Goal: Find specific page/section: Find specific page/section

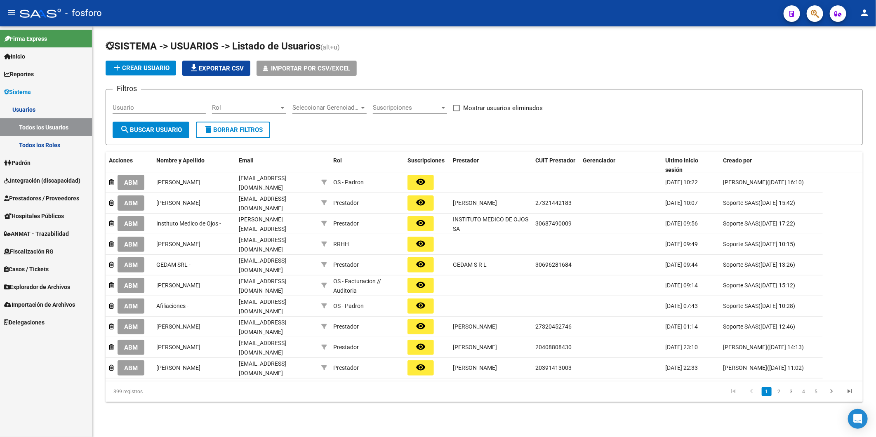
click at [813, 19] on span "button" at bounding box center [815, 13] width 8 height 17
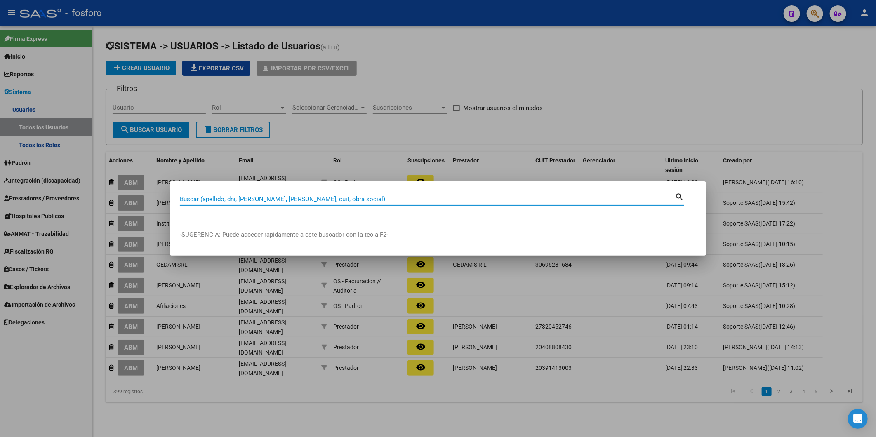
click at [428, 196] on input "Buscar (apellido, dni, [PERSON_NAME], [PERSON_NAME], cuit, obra social)" at bounding box center [427, 199] width 495 height 7
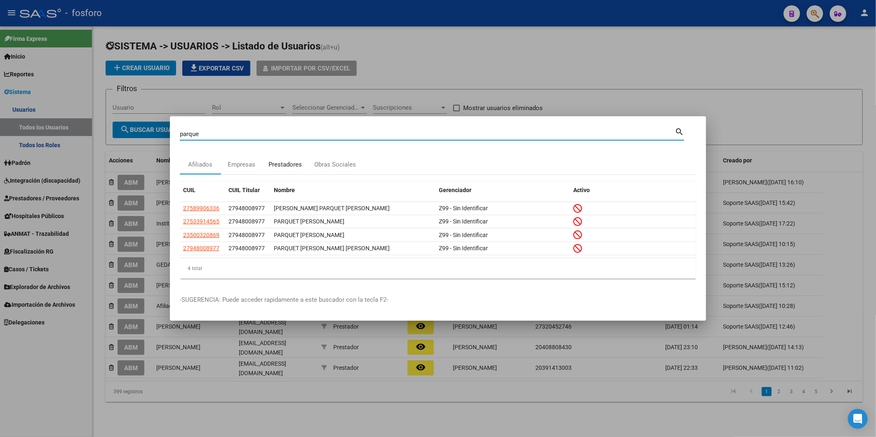
click at [296, 167] on div "Prestadores" at bounding box center [285, 164] width 33 height 9
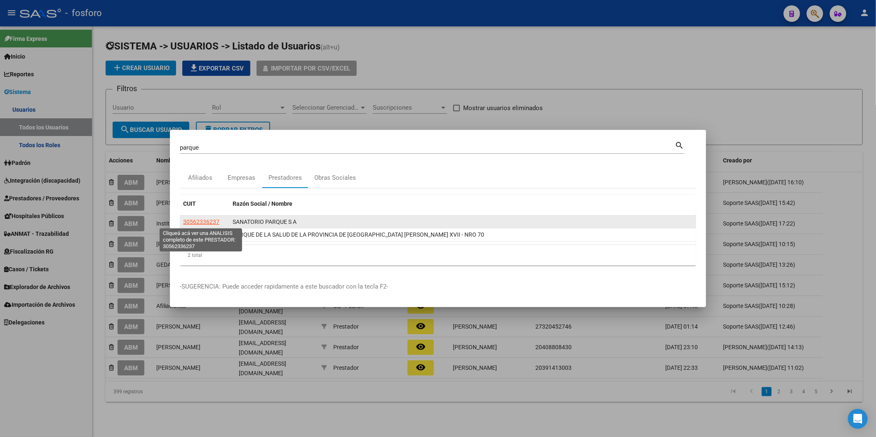
click at [198, 219] on span "30562336237" at bounding box center [201, 222] width 36 height 7
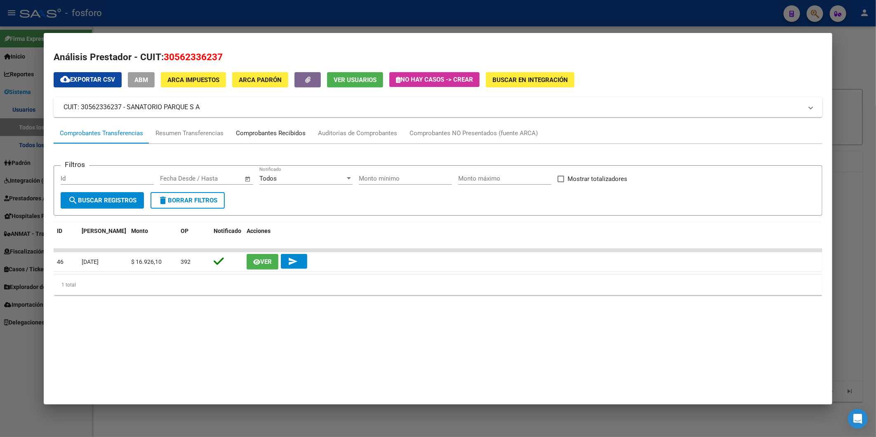
click at [239, 133] on div "Comprobantes Recibidos" at bounding box center [271, 133] width 70 height 9
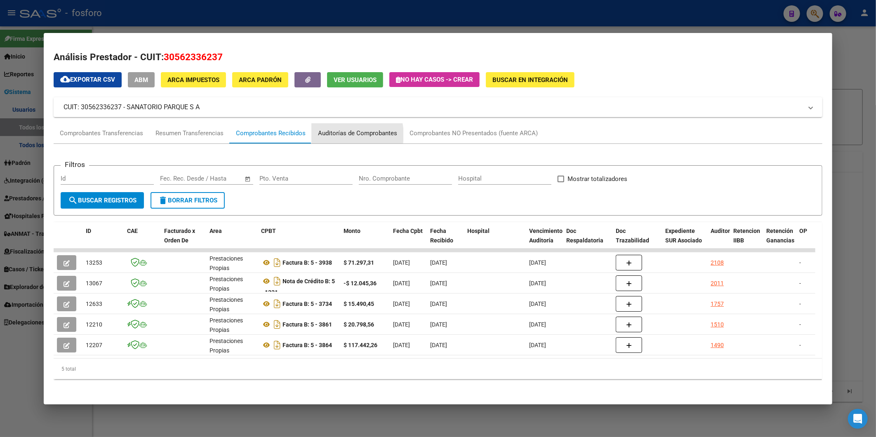
click at [341, 135] on div "Auditorías de Comprobantes" at bounding box center [357, 133] width 79 height 9
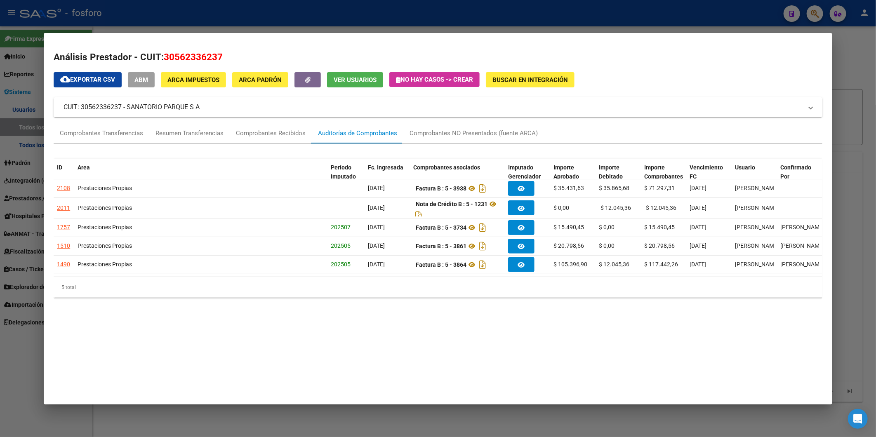
click at [862, 70] on div at bounding box center [438, 218] width 876 height 437
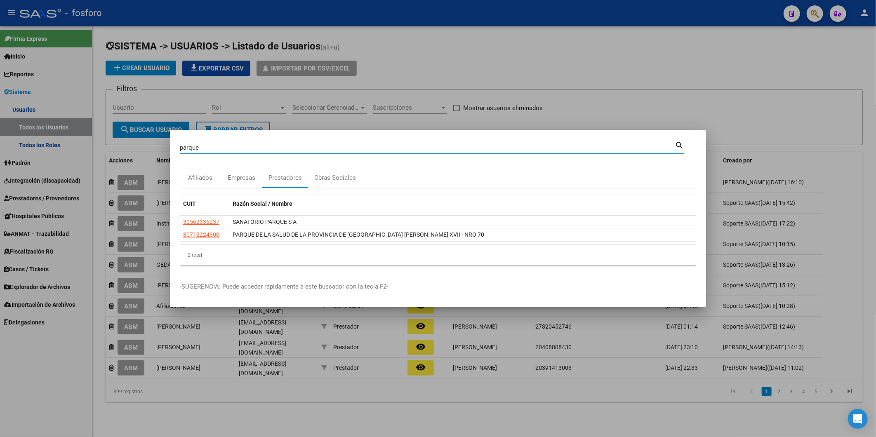
drag, startPoint x: 433, startPoint y: 147, endPoint x: 2, endPoint y: 124, distance: 431.3
click at [0, 102] on html "menu - fosforo person Firma Express Inicio Calendario SSS Instructivos Contacto…" at bounding box center [438, 218] width 876 height 437
type input "m"
type input "maternos"
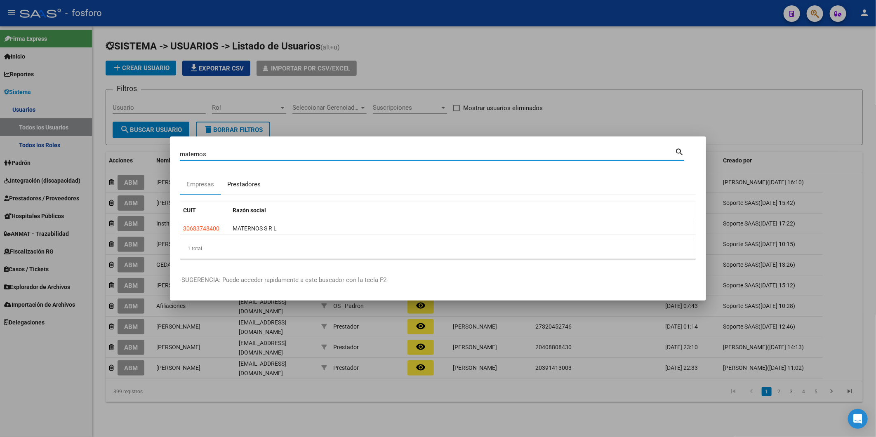
click at [237, 189] on div "Prestadores" at bounding box center [244, 185] width 46 height 20
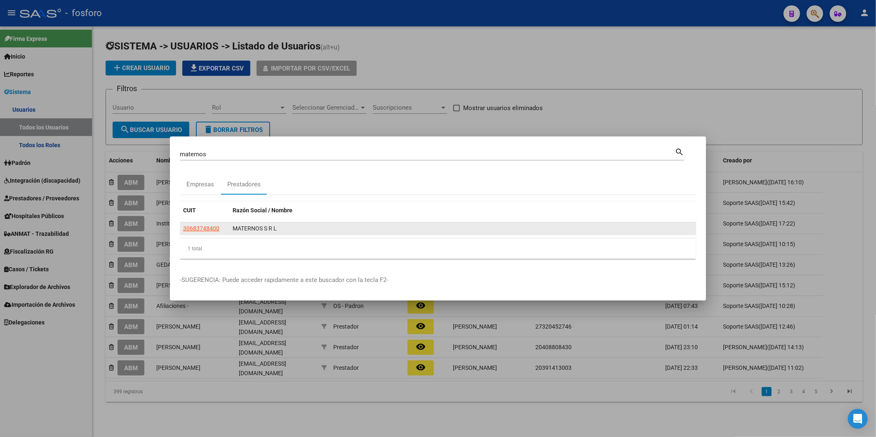
click at [209, 233] on app-link-go-to "30683748400" at bounding box center [201, 228] width 36 height 9
click at [212, 227] on span "30683748400" at bounding box center [201, 228] width 36 height 7
type textarea "30683748400"
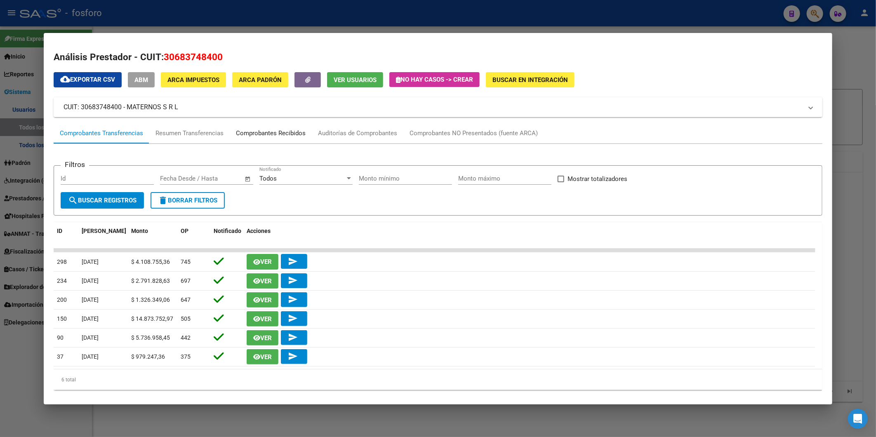
click at [284, 134] on div "Comprobantes Recibidos" at bounding box center [271, 133] width 70 height 9
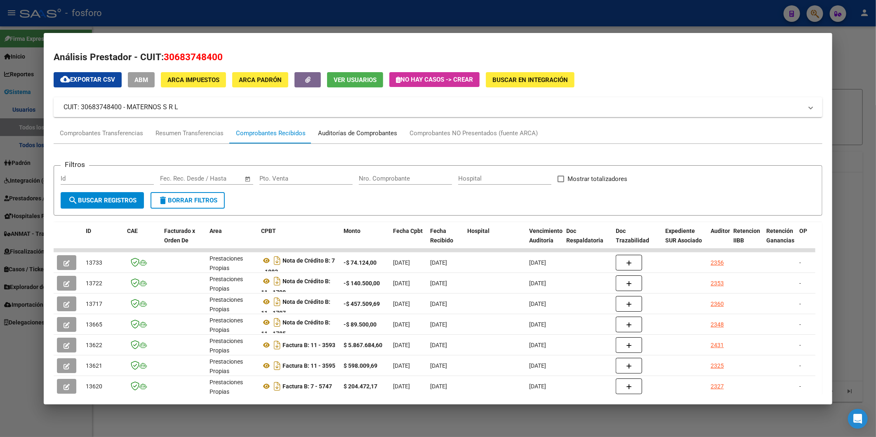
click at [368, 135] on div "Auditorías de Comprobantes" at bounding box center [357, 133] width 79 height 9
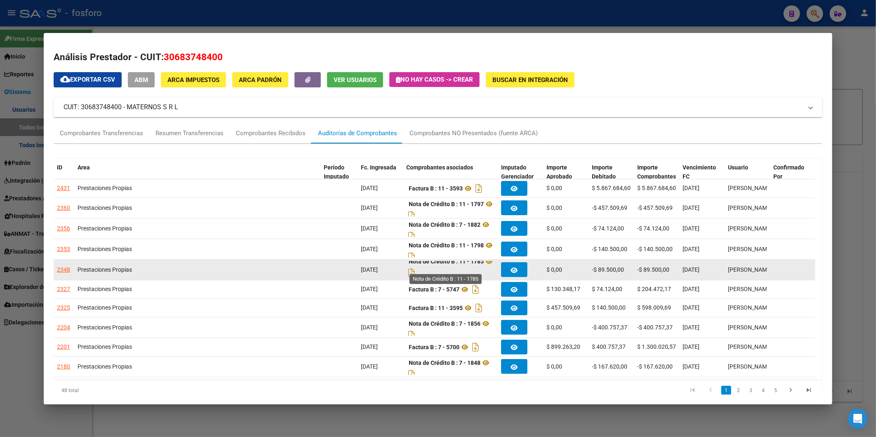
scroll to position [5, 0]
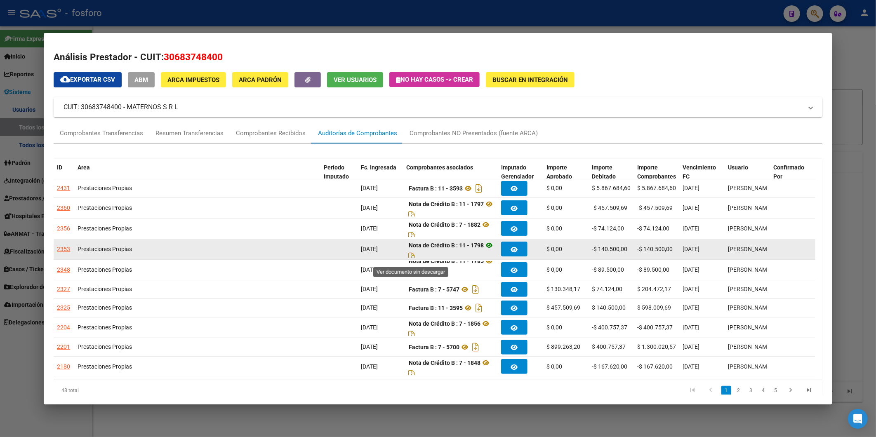
click at [484, 250] on icon at bounding box center [489, 246] width 11 height 10
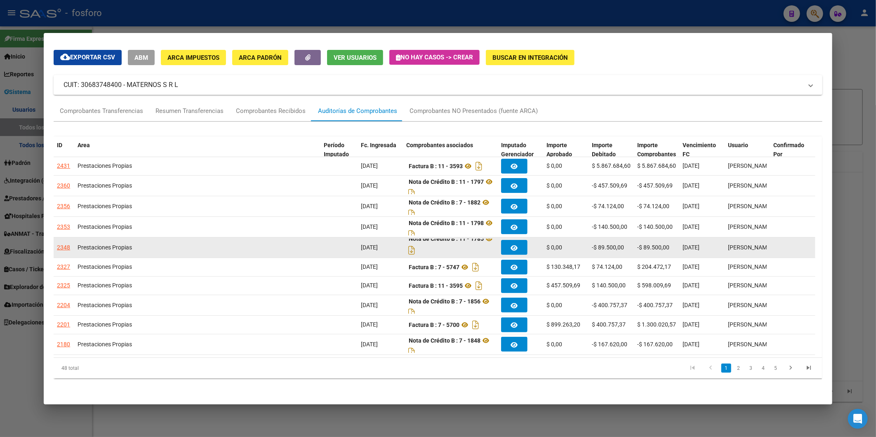
scroll to position [0, 0]
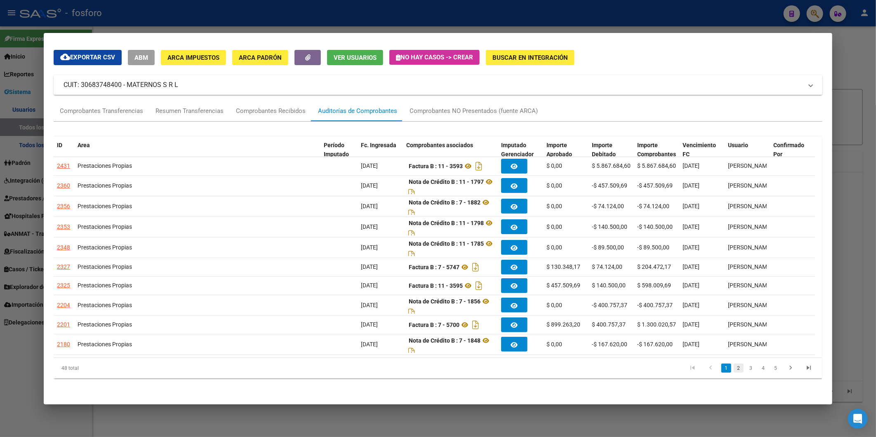
click at [734, 370] on link "2" at bounding box center [739, 368] width 10 height 9
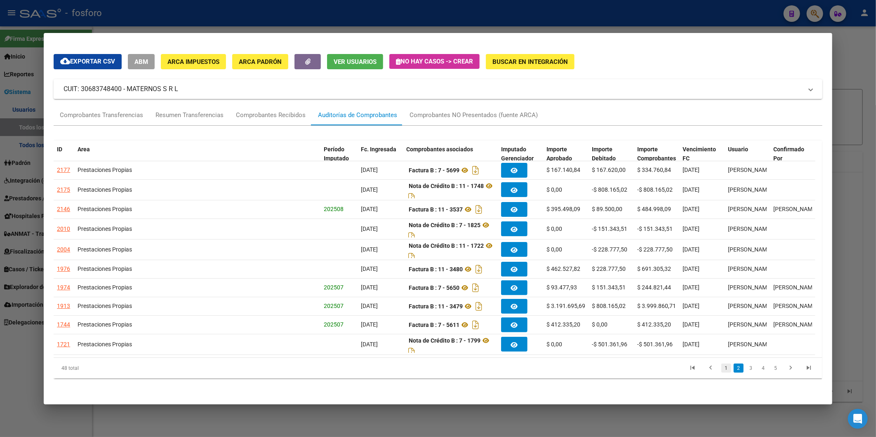
click at [722, 366] on link "1" at bounding box center [727, 368] width 10 height 9
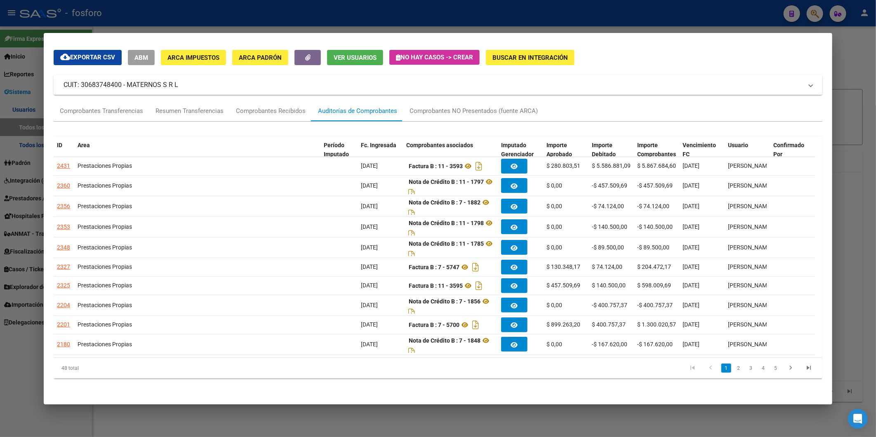
click at [856, 97] on div at bounding box center [438, 218] width 876 height 437
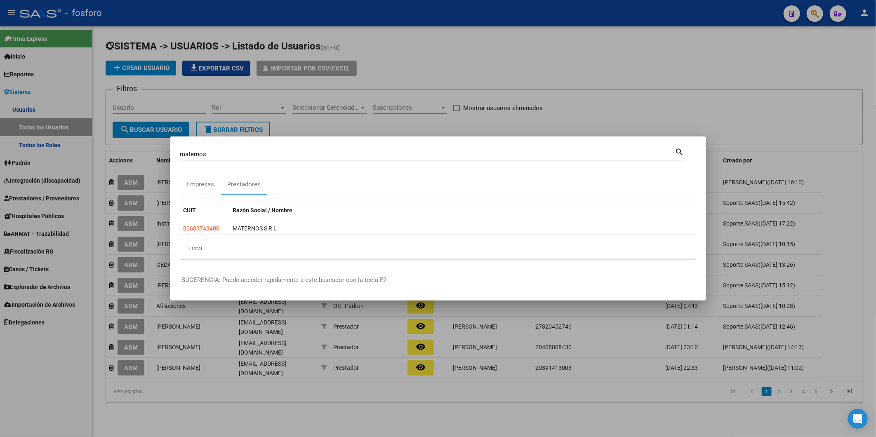
drag, startPoint x: 255, startPoint y: 156, endPoint x: 99, endPoint y: 130, distance: 157.8
click at [121, 139] on div "maternos Buscar (apellido, dni, cuil, nro traspaso, cuit, obra social) search E…" at bounding box center [438, 218] width 876 height 437
type input "c"
type input "[PERSON_NAME] S R L"
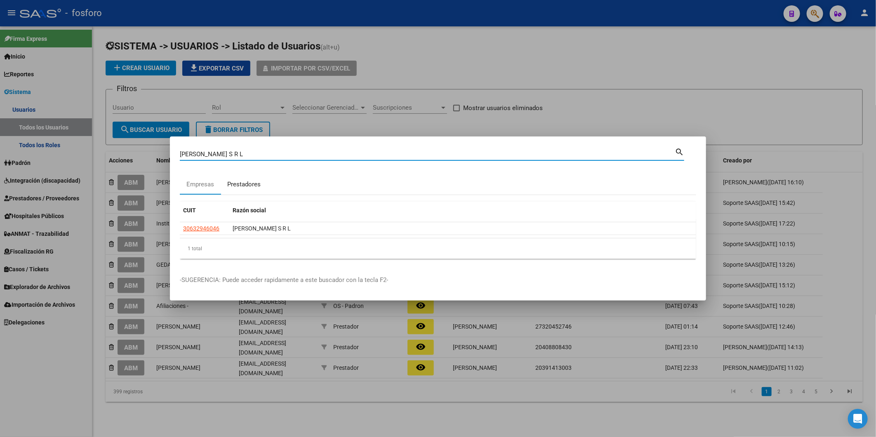
click at [263, 187] on div "Prestadores" at bounding box center [244, 185] width 46 height 20
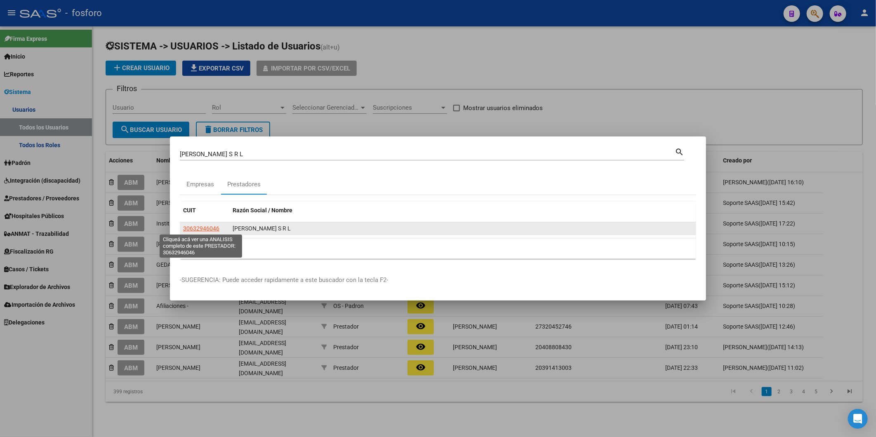
click at [196, 231] on span "30632946046" at bounding box center [201, 228] width 36 height 7
type textarea "30632946046"
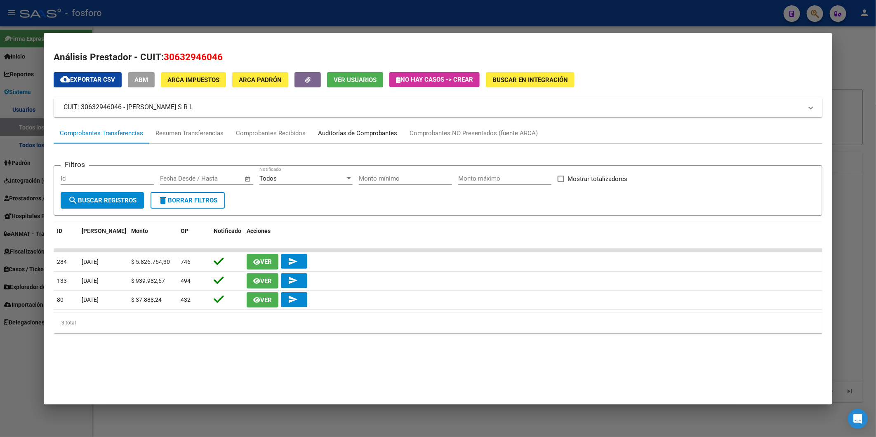
click at [333, 131] on div "Auditorías de Comprobantes" at bounding box center [357, 133] width 79 height 9
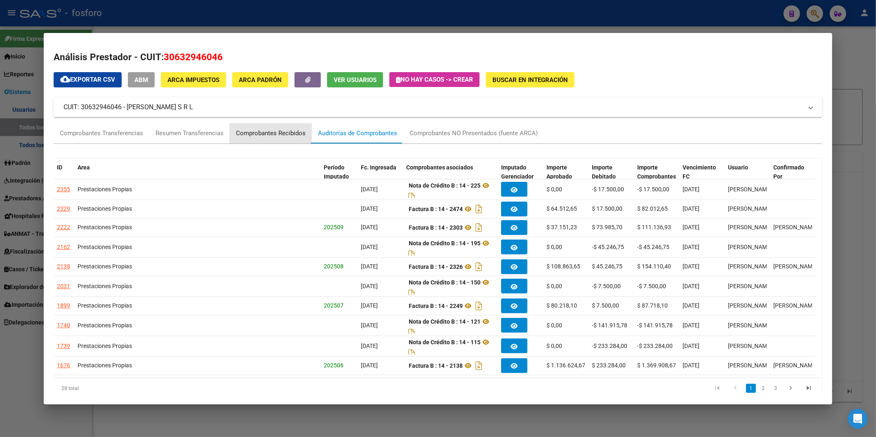
click at [254, 134] on div "Comprobantes Recibidos" at bounding box center [271, 133] width 70 height 9
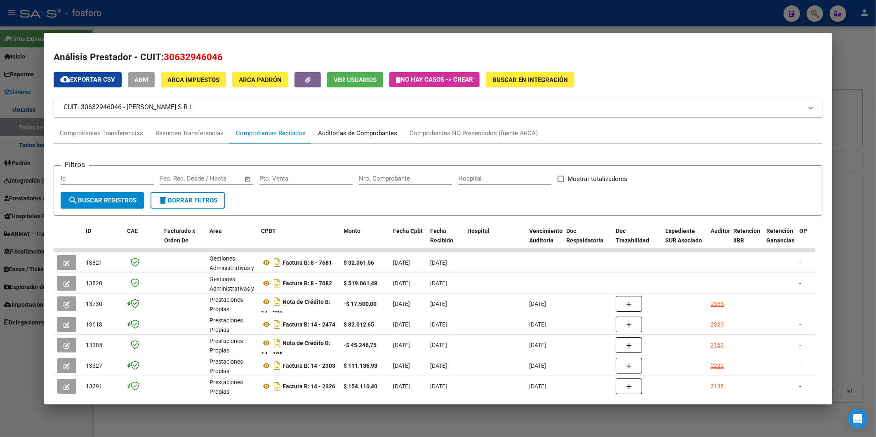
click at [334, 129] on div "Auditorías de Comprobantes" at bounding box center [357, 133] width 79 height 9
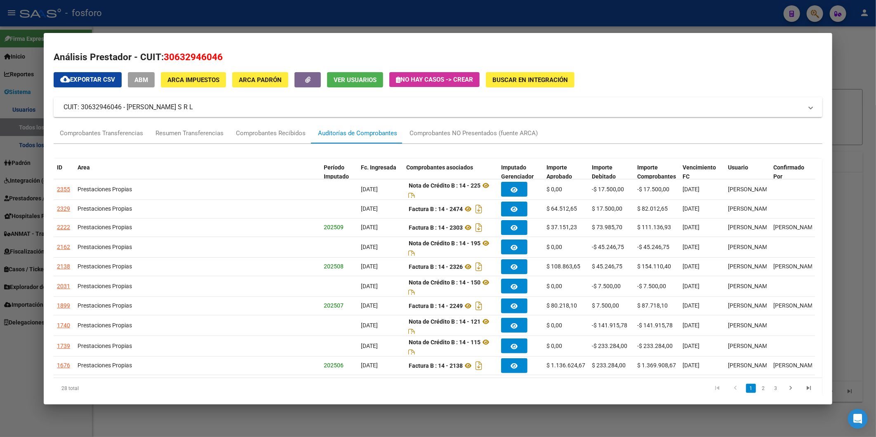
click at [854, 118] on div at bounding box center [438, 218] width 876 height 437
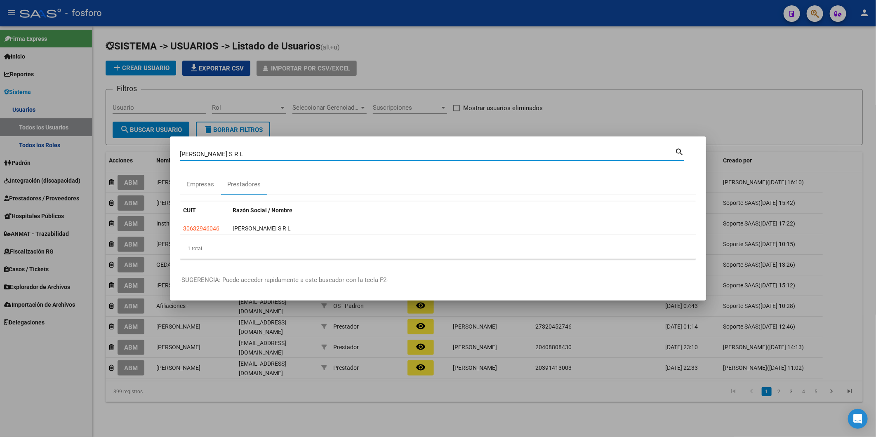
drag, startPoint x: 264, startPoint y: 151, endPoint x: 0, endPoint y: 162, distance: 264.3
click at [0, 162] on html "menu - fosforo person Firma Express Inicio Calendario SSS Instructivos Contacto…" at bounding box center [438, 218] width 876 height 437
type input "sigma+"
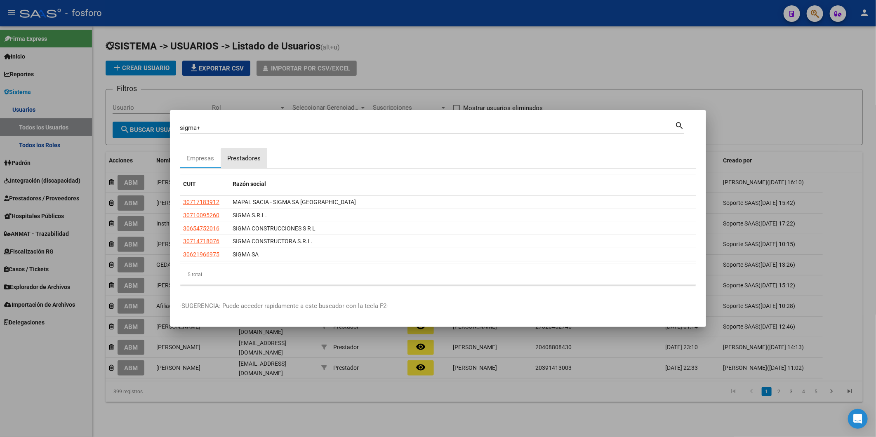
click at [250, 163] on div "Prestadores" at bounding box center [243, 158] width 33 height 9
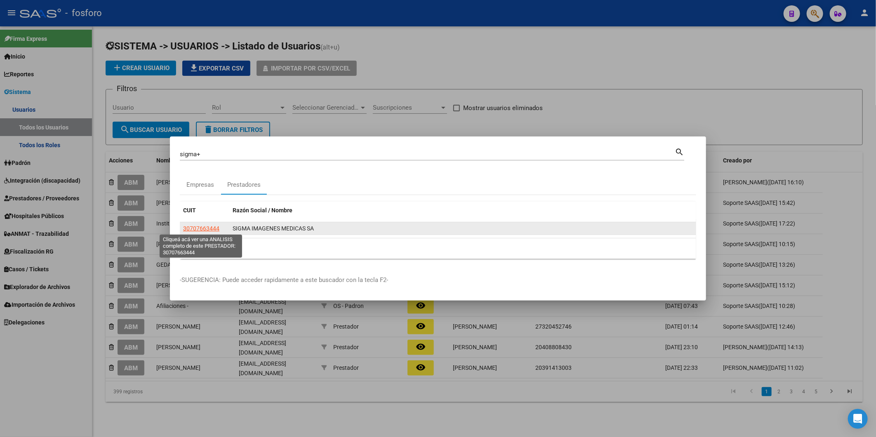
click at [211, 226] on span "30707663444" at bounding box center [201, 228] width 36 height 7
type textarea "30707663444"
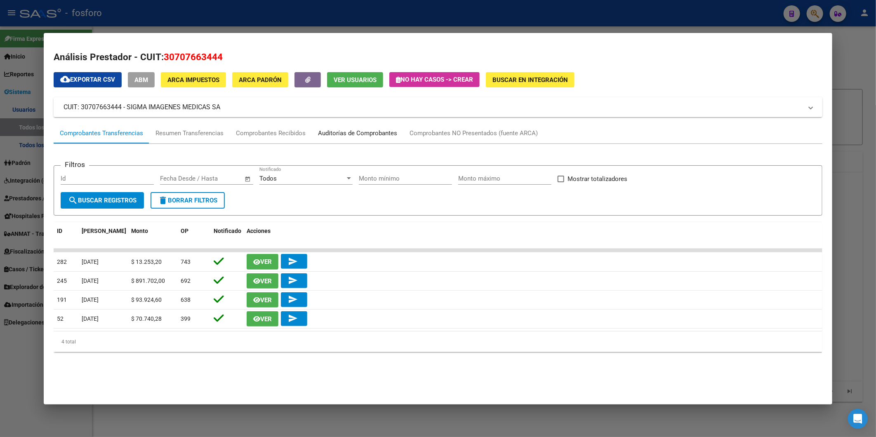
click at [361, 131] on div "Auditorías de Comprobantes" at bounding box center [357, 133] width 79 height 9
